Goal: Task Accomplishment & Management: Manage account settings

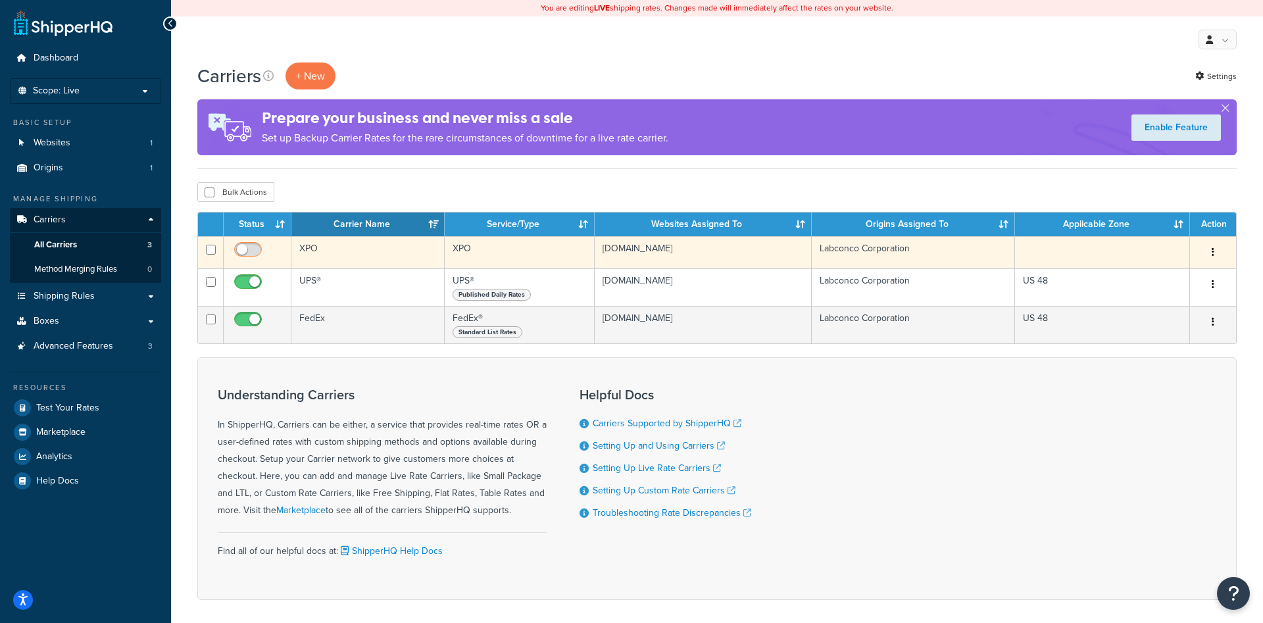
click at [247, 245] on span at bounding box center [248, 250] width 28 height 16
click at [247, 245] on input "checkbox" at bounding box center [250, 253] width 36 height 16
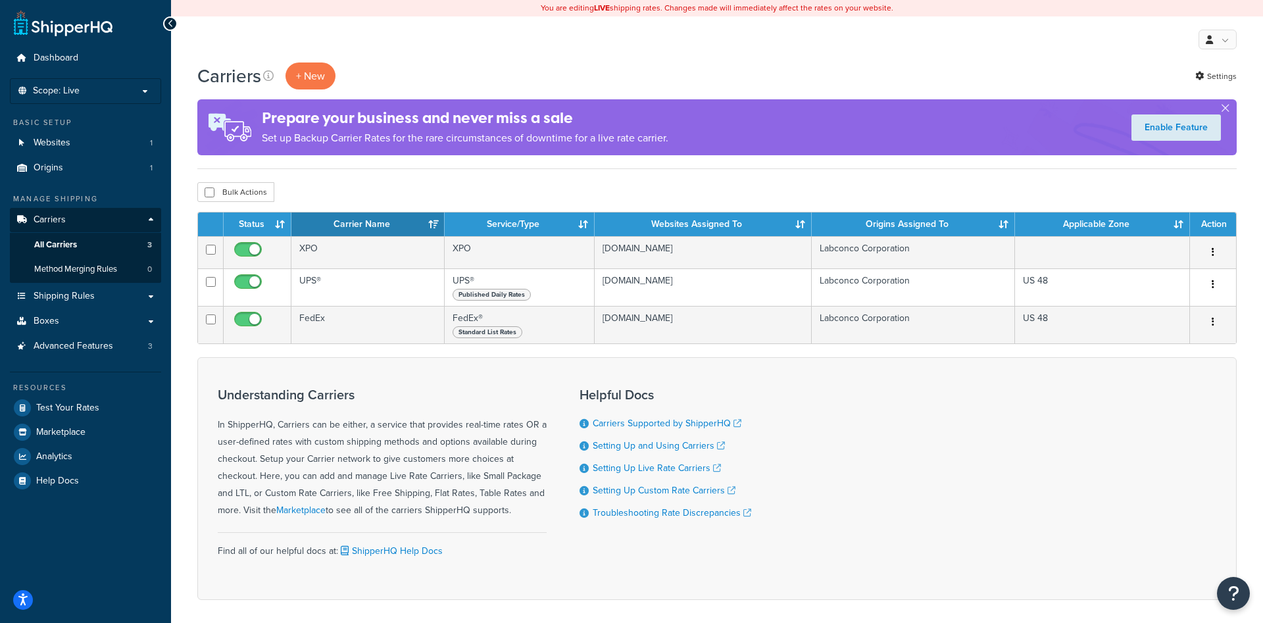
click at [349, 172] on div "Carriers + New Settings Prepare your business and never miss a sale Set up Back…" at bounding box center [717, 355] width 1092 height 584
checkbox input "false"
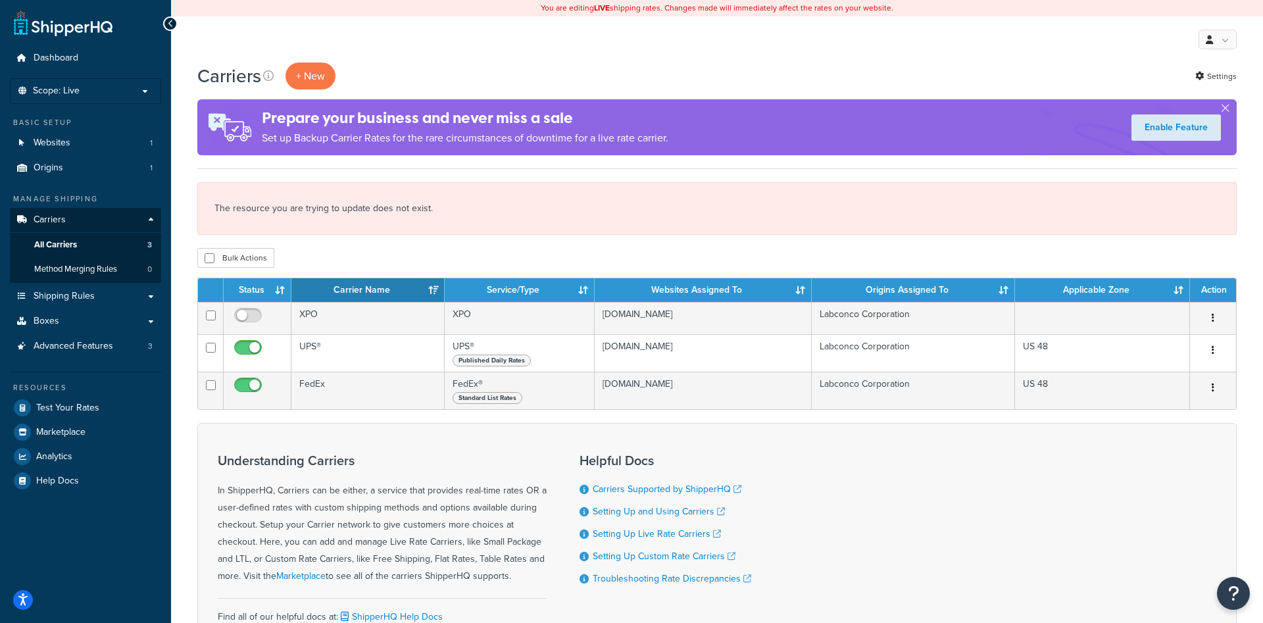
click at [358, 247] on div "The resource you are trying to update does not exist. Bulk Actions Duplicate De…" at bounding box center [717, 225] width 1040 height 86
drag, startPoint x: 330, startPoint y: 257, endPoint x: 315, endPoint y: 255, distance: 14.7
click at [326, 258] on div "The resource you are trying to update does not exist. Bulk Actions Duplicate De…" at bounding box center [717, 225] width 1040 height 86
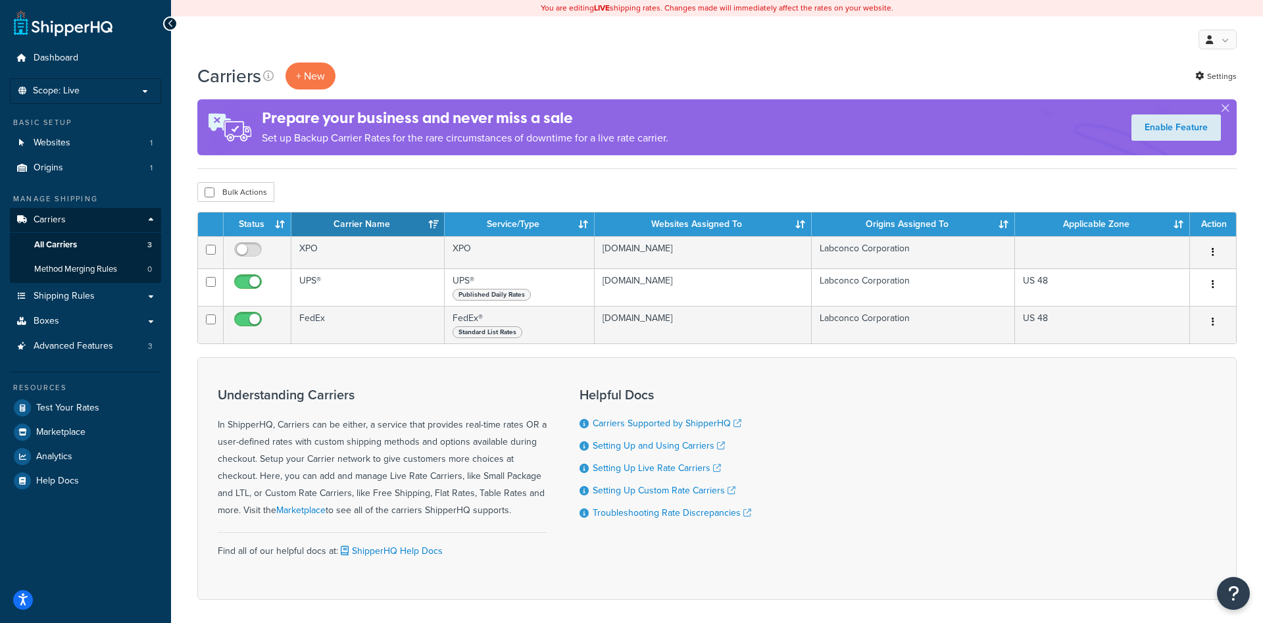
click at [308, 182] on div "Carriers + New Settings Prepare your business and never miss a sale Set up Back…" at bounding box center [717, 355] width 1092 height 584
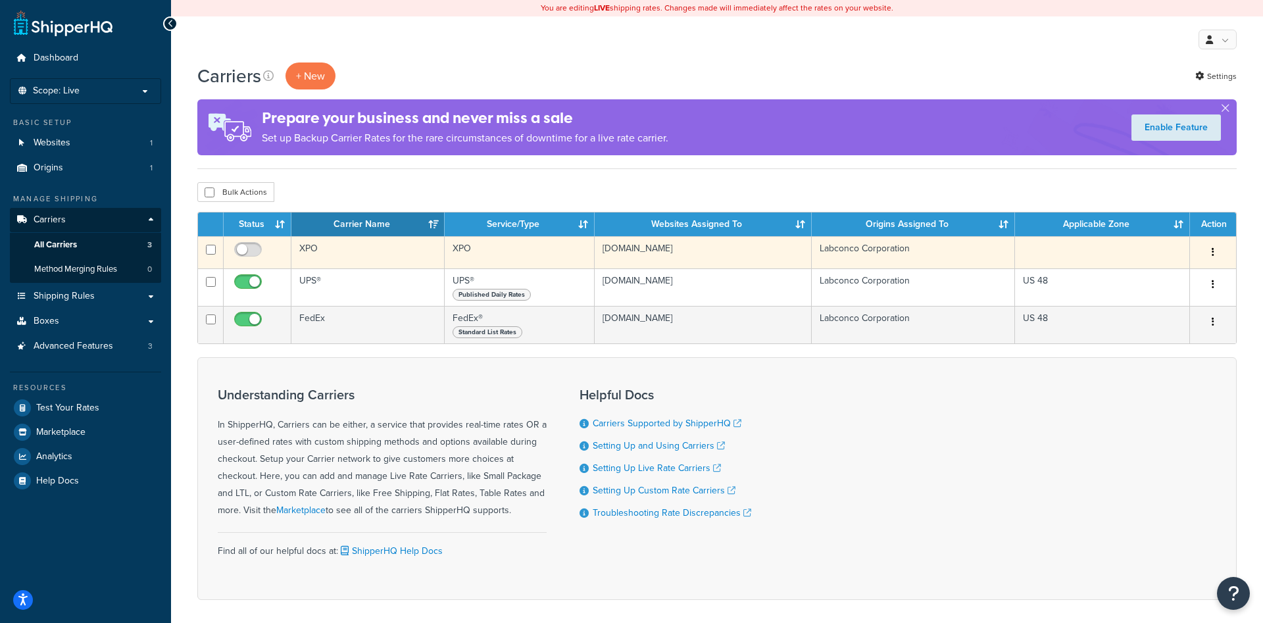
click at [320, 250] on td "XPO" at bounding box center [368, 252] width 153 height 32
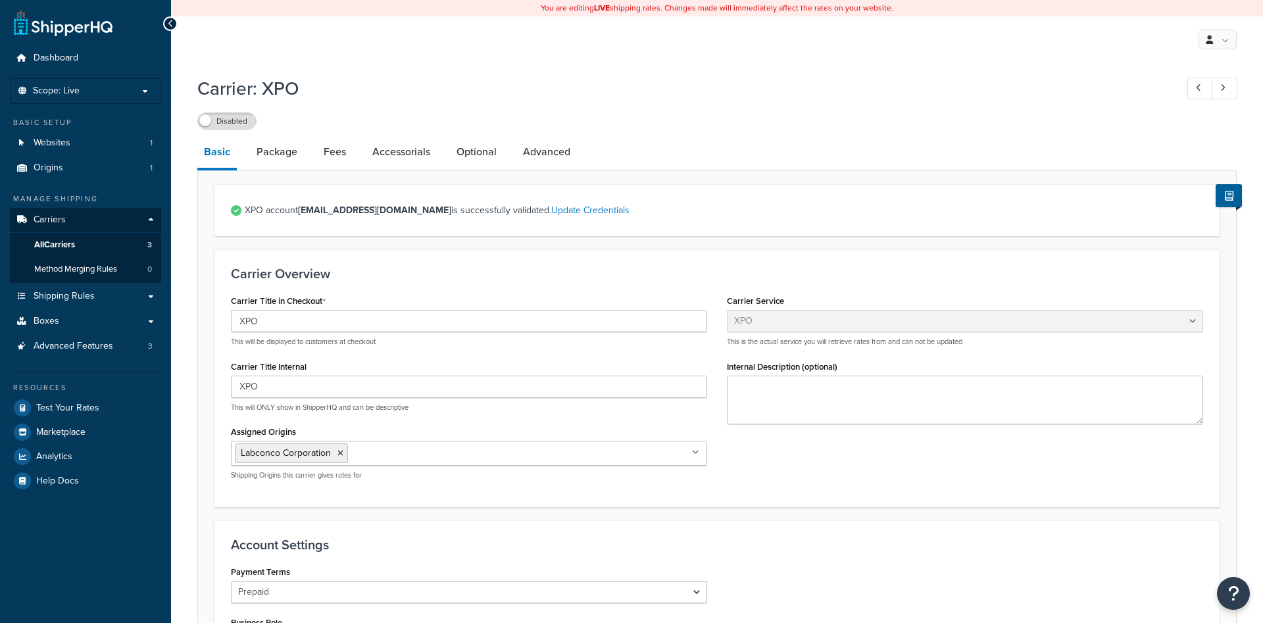
select select "xpoFreight"
select select "THIRD PARTY"
click at [232, 126] on label "Disabled" at bounding box center [227, 121] width 58 height 16
click at [411, 118] on div "Enabled" at bounding box center [717, 120] width 1040 height 18
click at [207, 161] on link "Basic" at bounding box center [216, 153] width 39 height 34
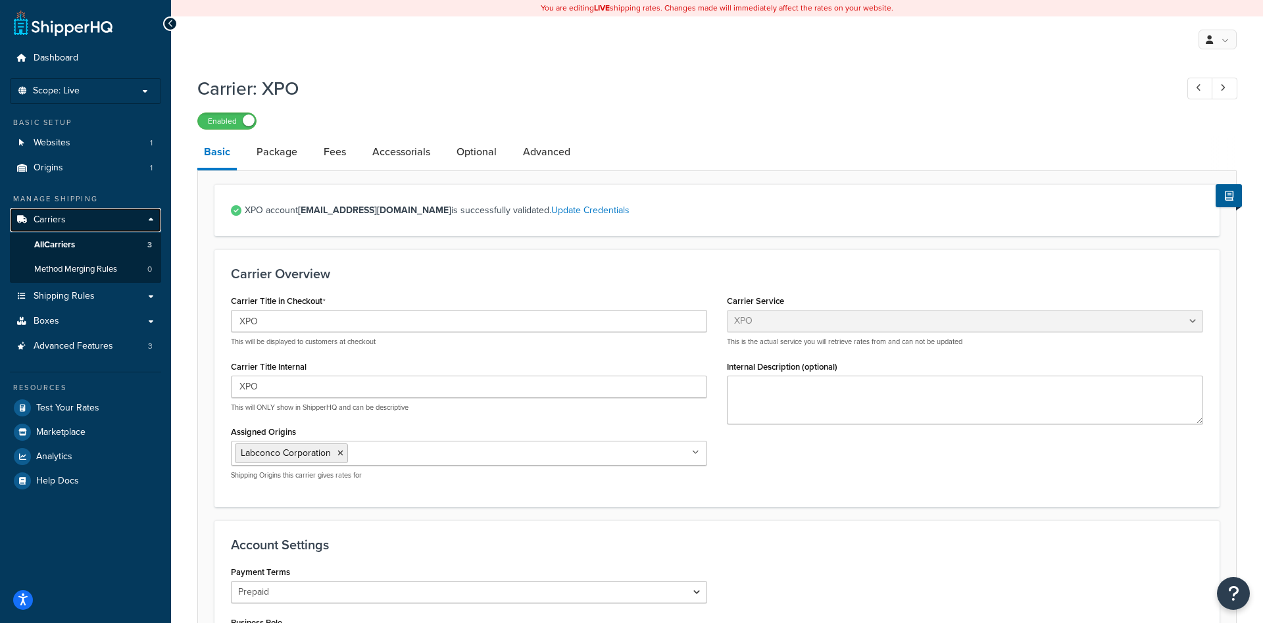
click at [69, 219] on link "Carriers" at bounding box center [85, 220] width 151 height 24
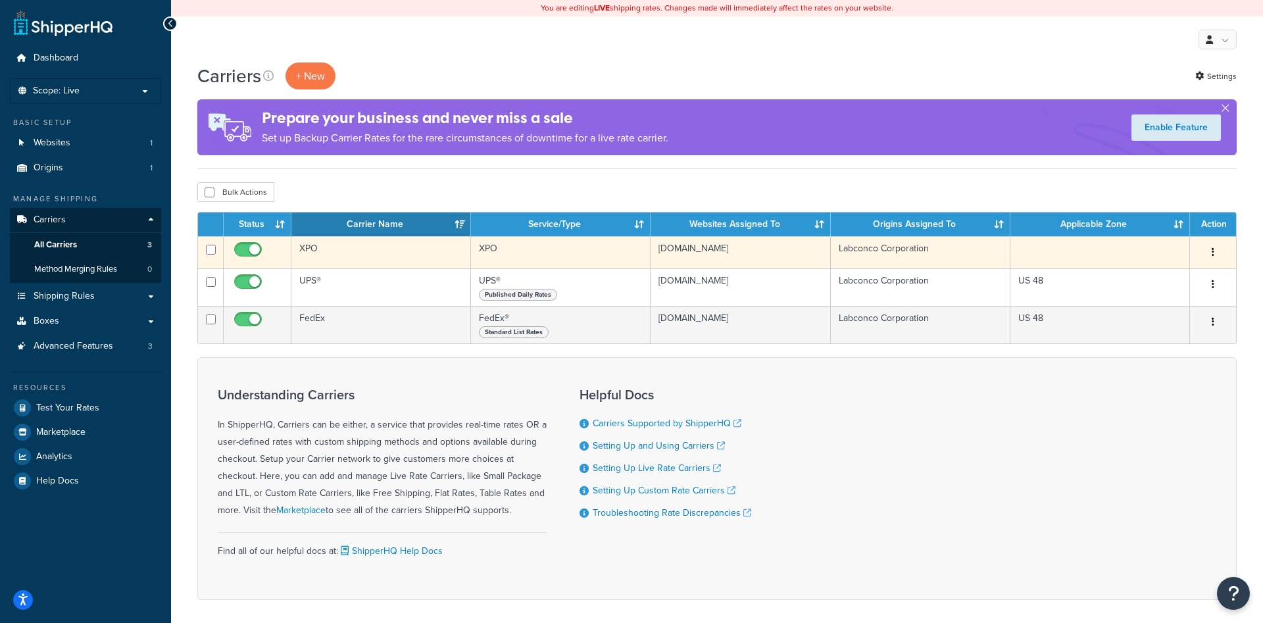
click at [1033, 260] on td at bounding box center [1101, 252] width 180 height 32
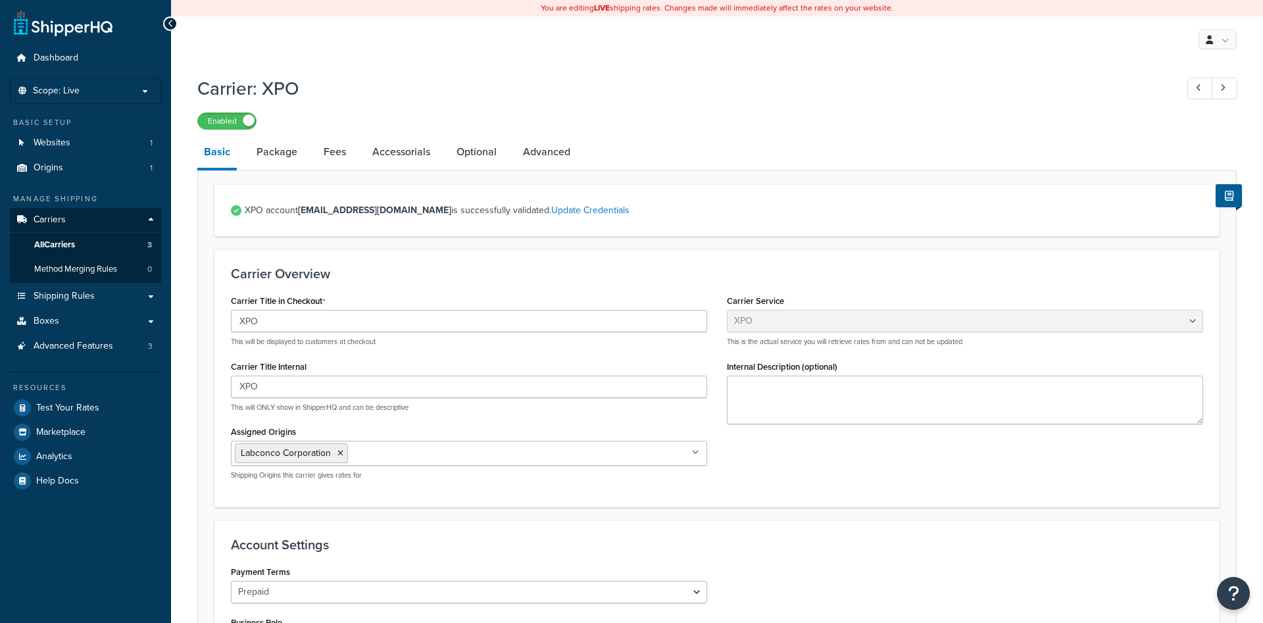
select select "xpoFreight"
select select "THIRD PARTY"
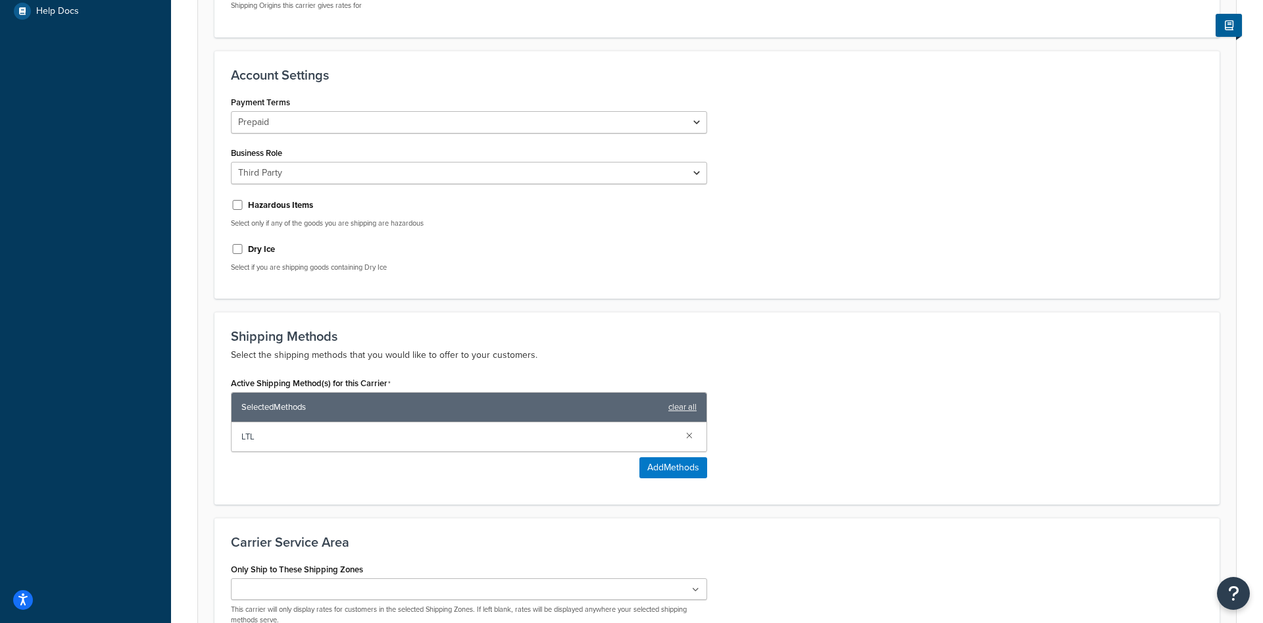
scroll to position [620, 0]
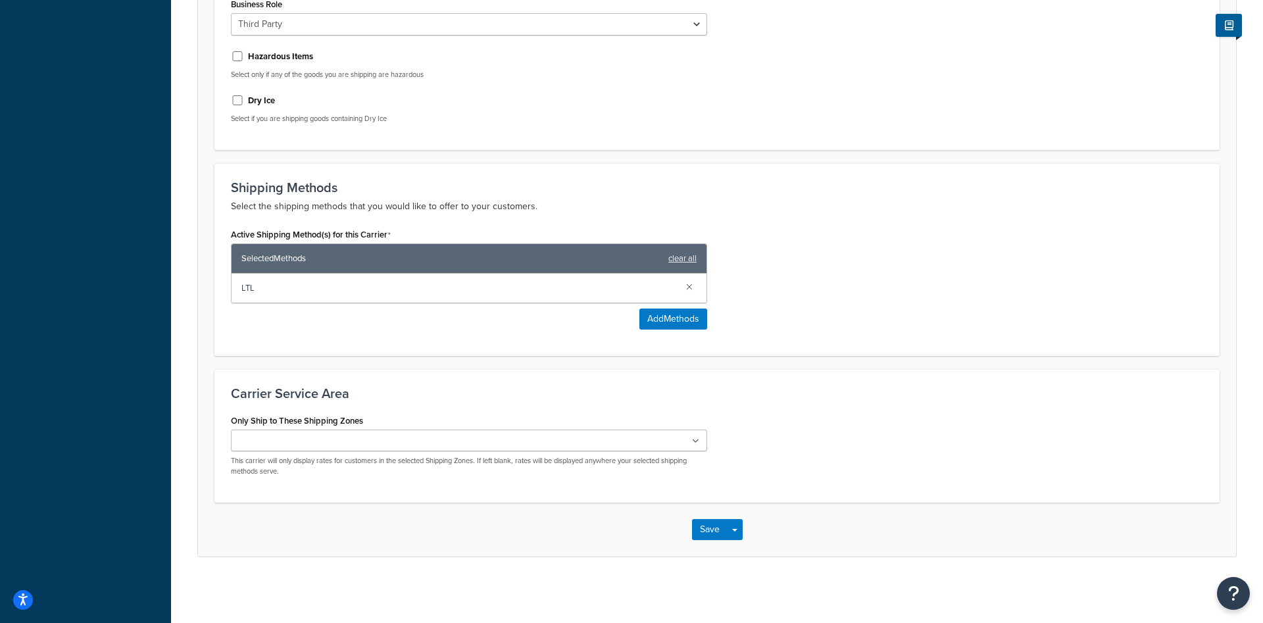
click at [371, 440] on ul at bounding box center [469, 441] width 476 height 22
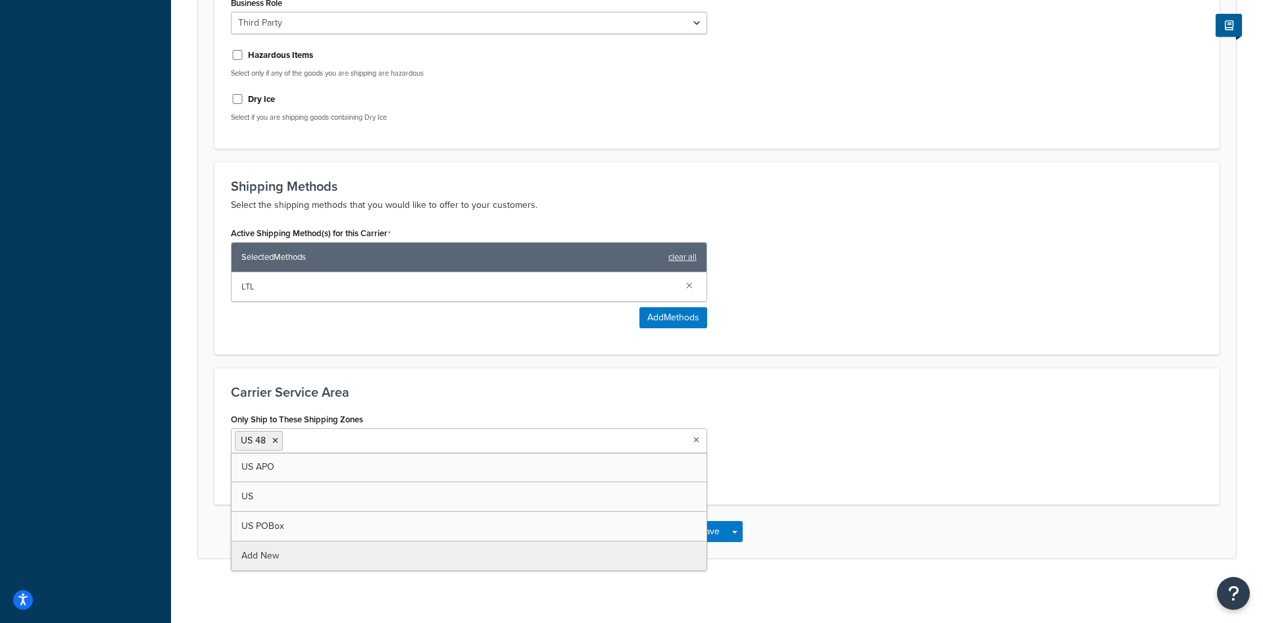
click at [858, 534] on div "Save Save Dropdown Save and Edit" at bounding box center [717, 532] width 1038 height 54
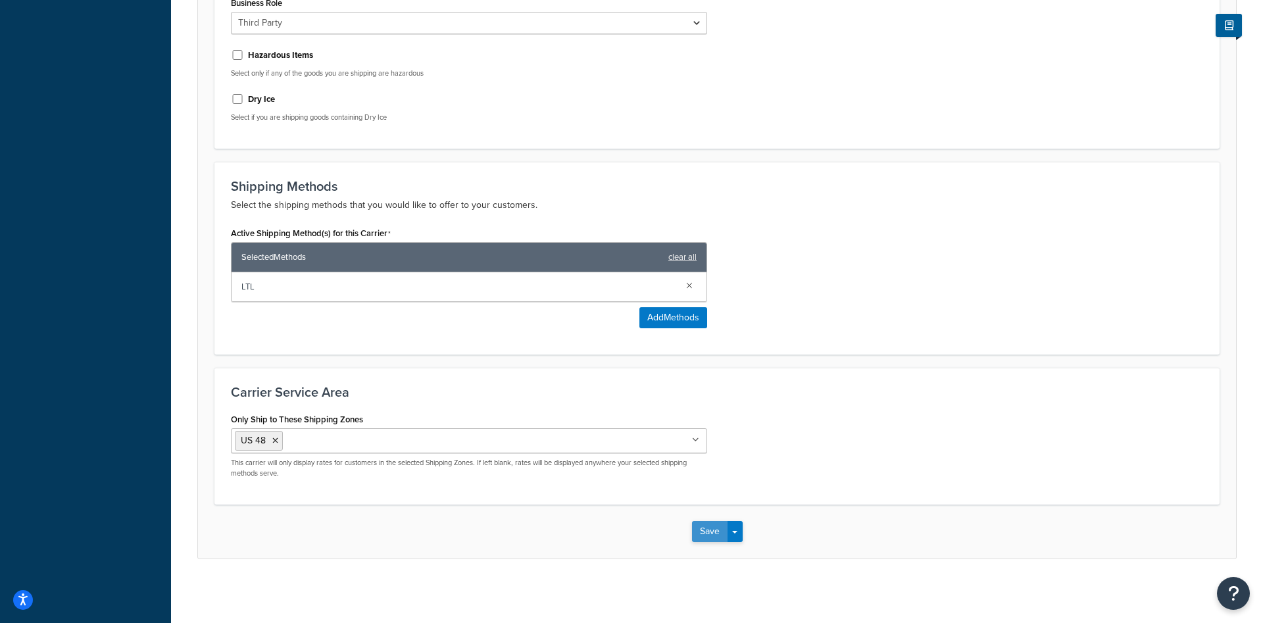
click at [711, 536] on button "Save" at bounding box center [710, 531] width 36 height 21
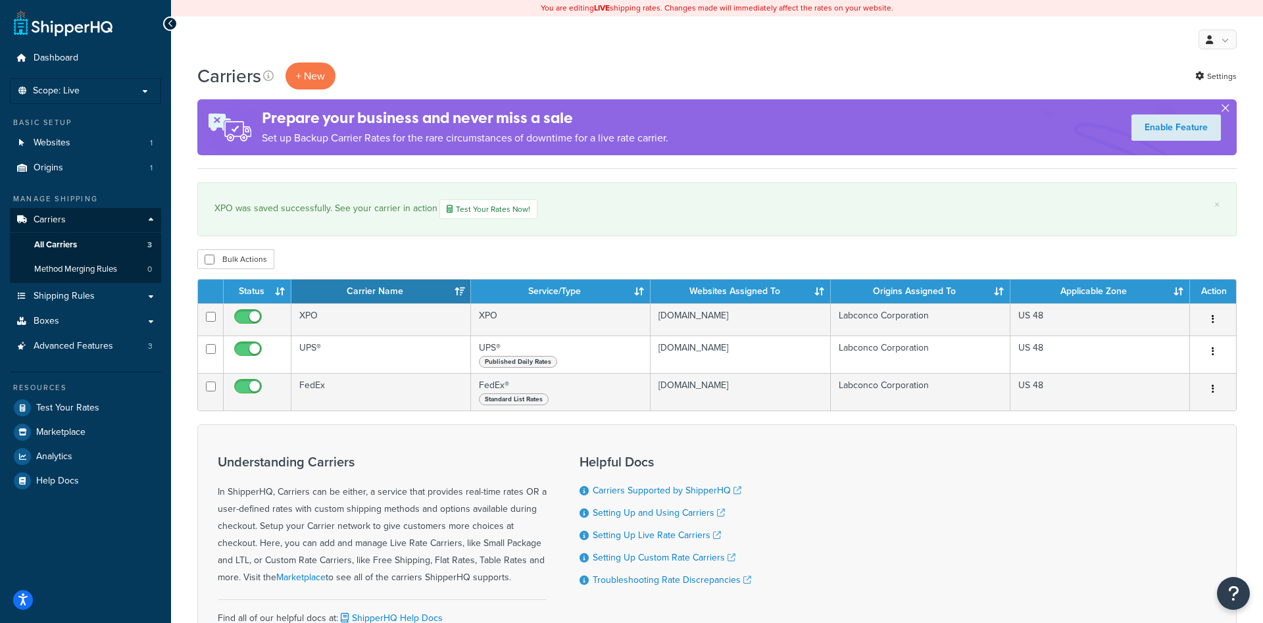
click at [1231, 107] on div "Prepare your business and never miss a sale Set up Backup Carrier Rates for the…" at bounding box center [717, 127] width 1040 height 56
click at [1227, 109] on button "button" at bounding box center [1225, 110] width 3 height 3
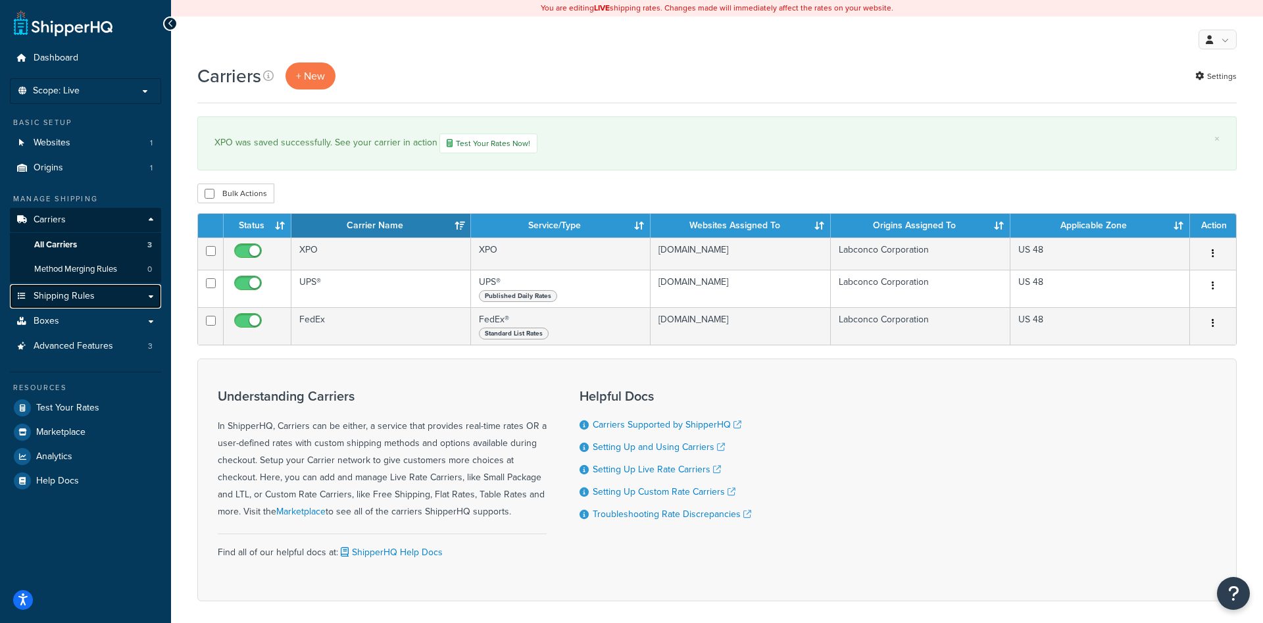
click at [65, 291] on span "Shipping Rules" at bounding box center [64, 296] width 61 height 11
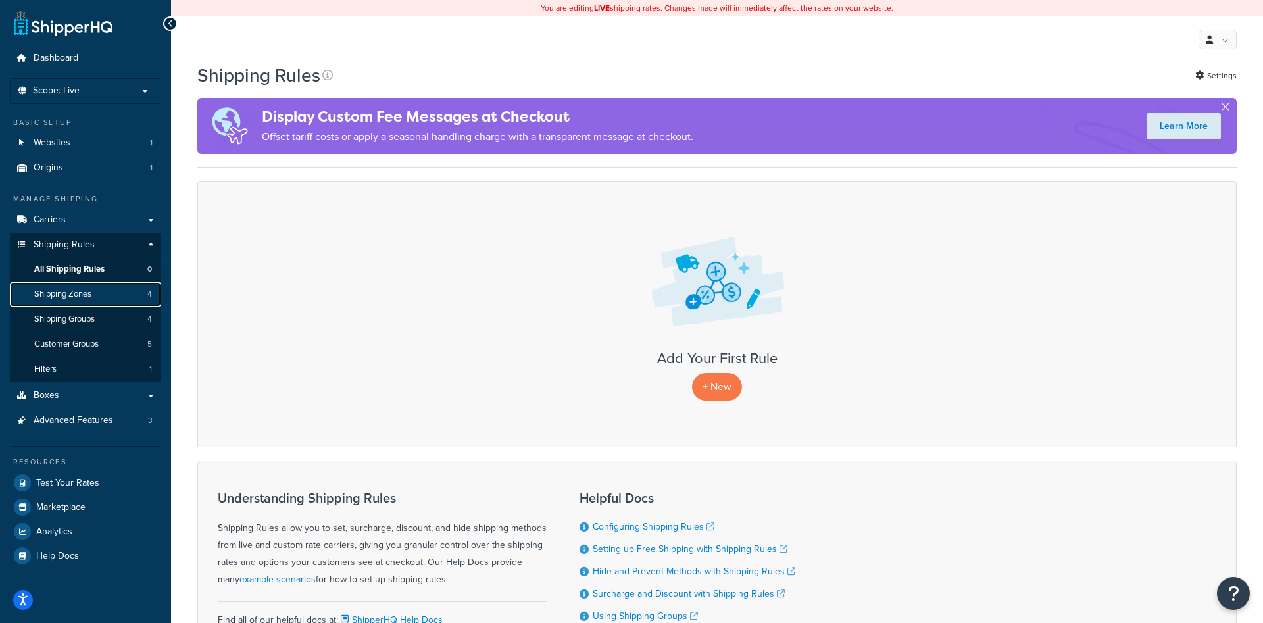
click at [121, 294] on link "Shipping Zones 4" at bounding box center [85, 294] width 151 height 24
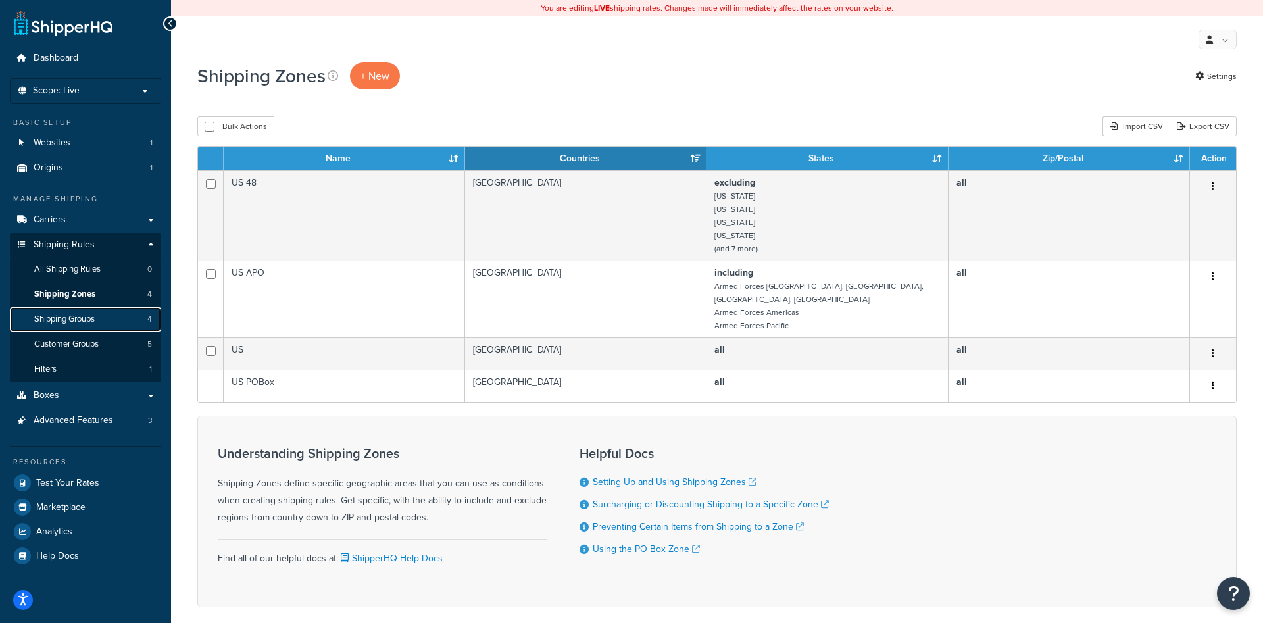
click at [100, 319] on link "Shipping Groups 4" at bounding box center [85, 319] width 151 height 24
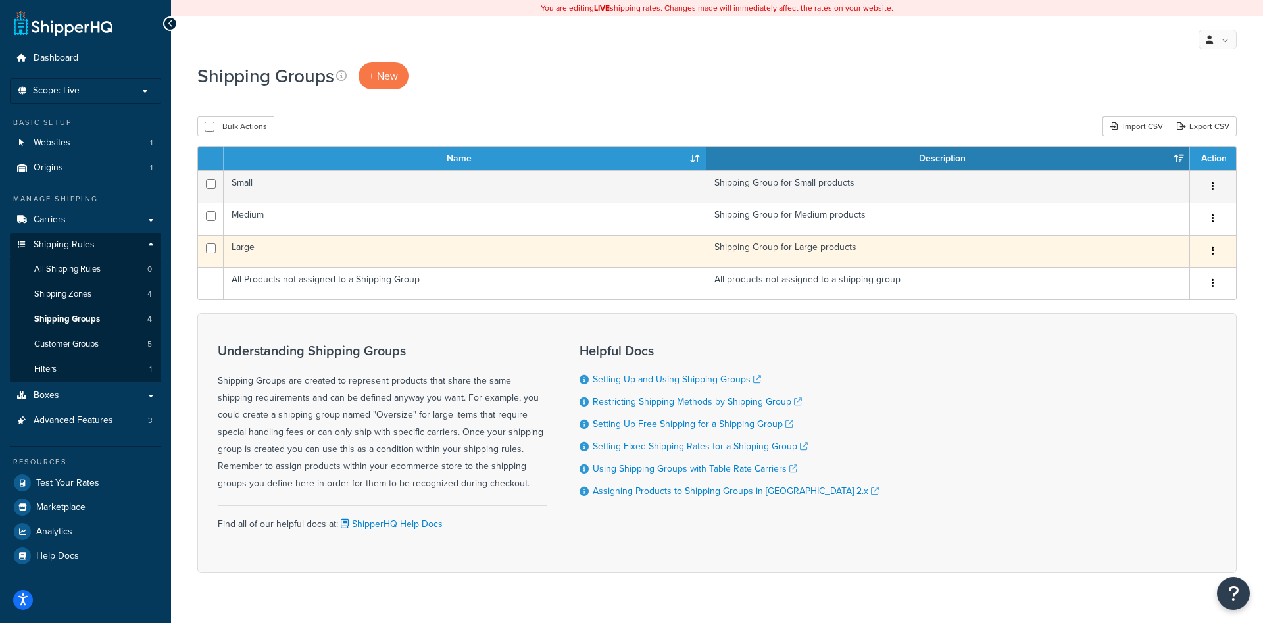
click at [418, 246] on td "Large" at bounding box center [465, 251] width 483 height 32
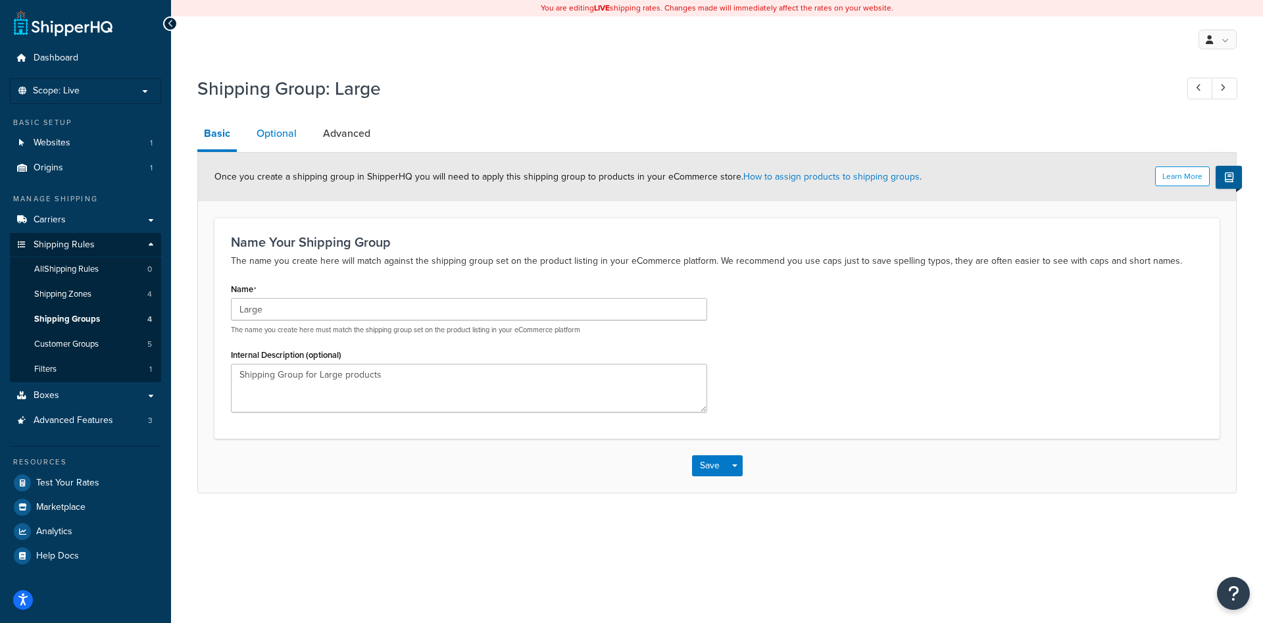
click at [267, 141] on link "Optional" at bounding box center [276, 134] width 53 height 32
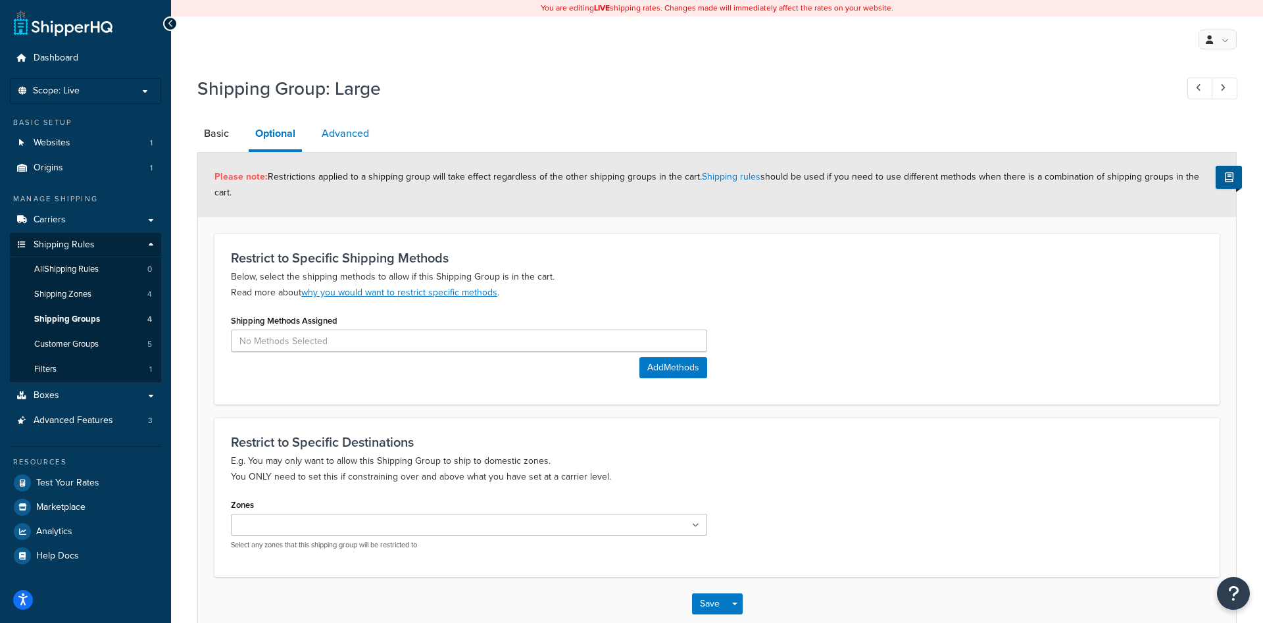
click at [355, 138] on link "Advanced" at bounding box center [345, 134] width 61 height 32
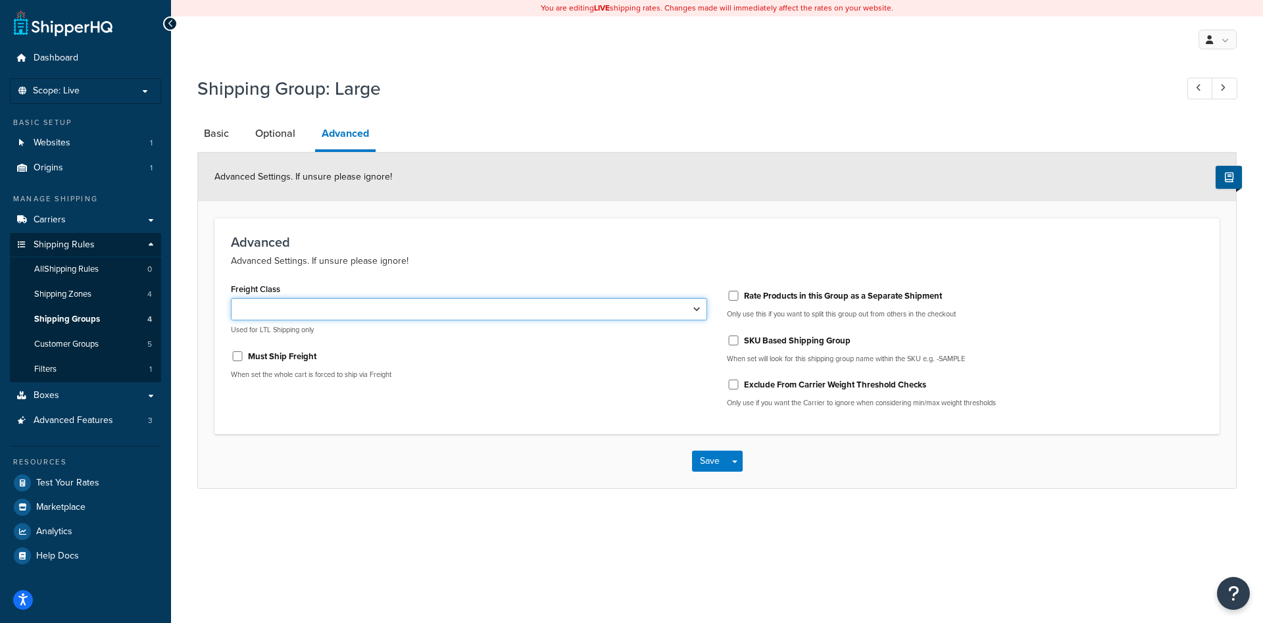
click at [231, 298] on select "50 55 60 65 70 77.5 85 92.5 100 110 125 150 175 200 250 300 400 500" at bounding box center [469, 309] width 476 height 22
click at [441, 301] on select "50 55 60 65 70 77.5 85 92.5 100 110 125 150 175 200 250 300 400 500" at bounding box center [469, 309] width 476 height 22
click at [205, 137] on link "Basic" at bounding box center [216, 134] width 38 height 32
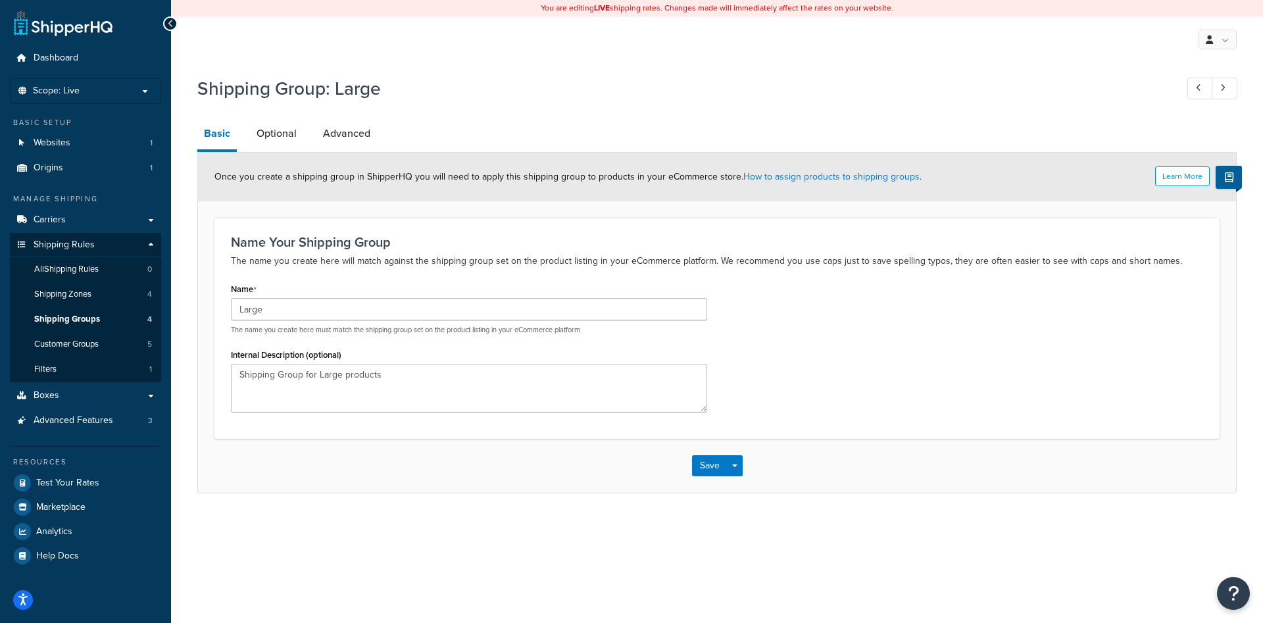
click at [273, 155] on div "Learn More Once you create a shipping group in ShipperHQ you will need to apply…" at bounding box center [717, 177] width 1038 height 49
click at [274, 145] on link "Optional" at bounding box center [276, 134] width 53 height 32
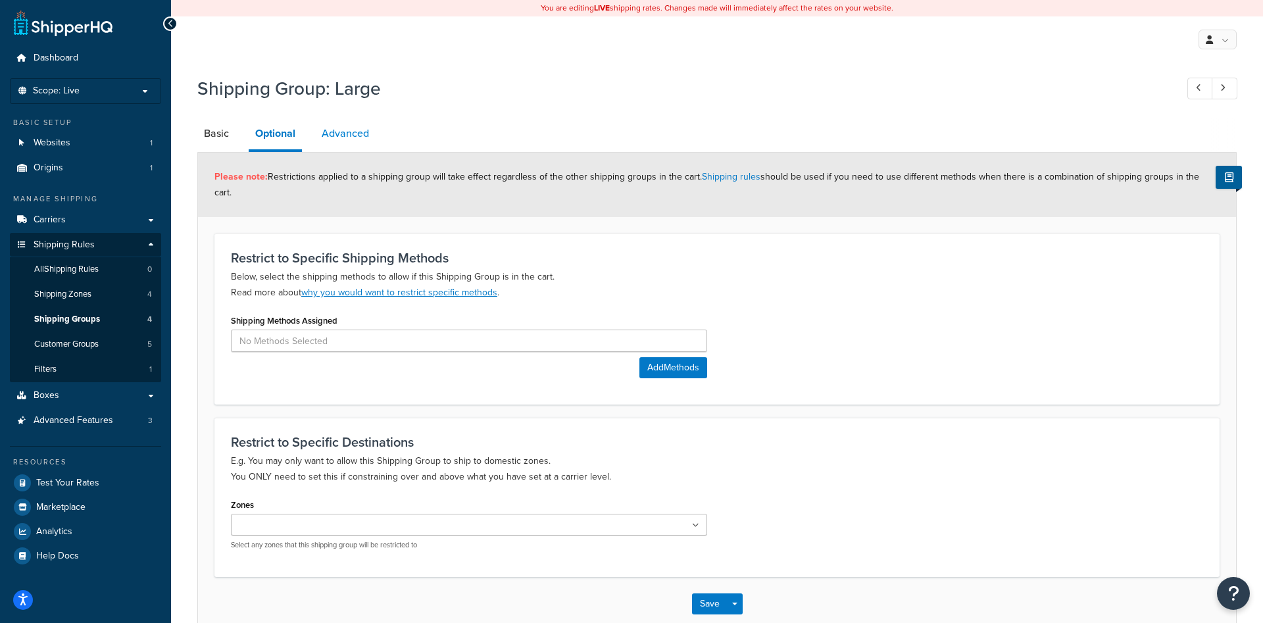
drag, startPoint x: 366, startPoint y: 134, endPoint x: 347, endPoint y: 141, distance: 20.4
click at [366, 136] on link "Advanced" at bounding box center [345, 134] width 61 height 32
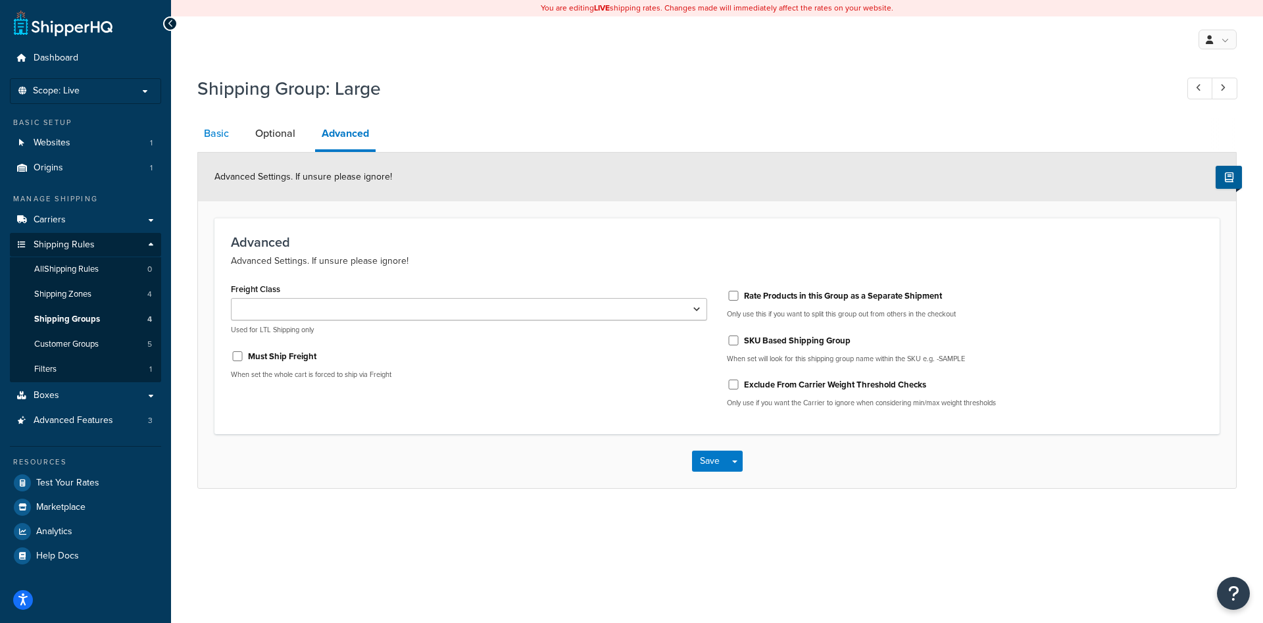
click at [218, 141] on link "Basic" at bounding box center [216, 134] width 38 height 32
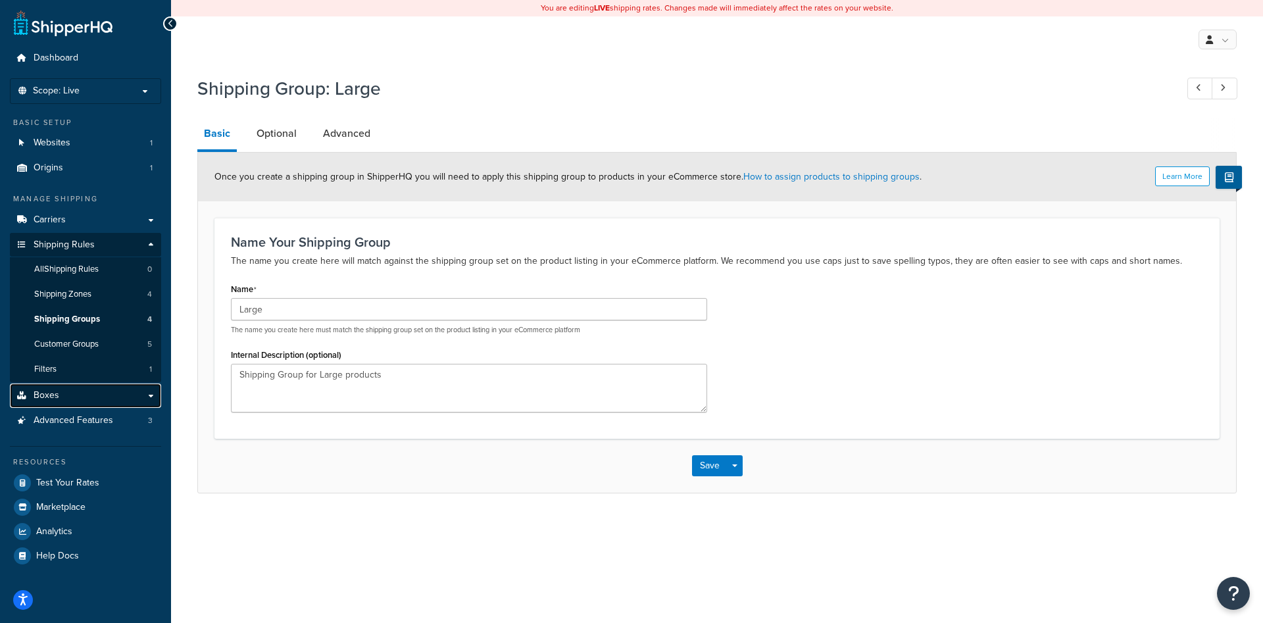
click at [70, 391] on link "Boxes" at bounding box center [85, 396] width 151 height 24
